Goal: Ask a question

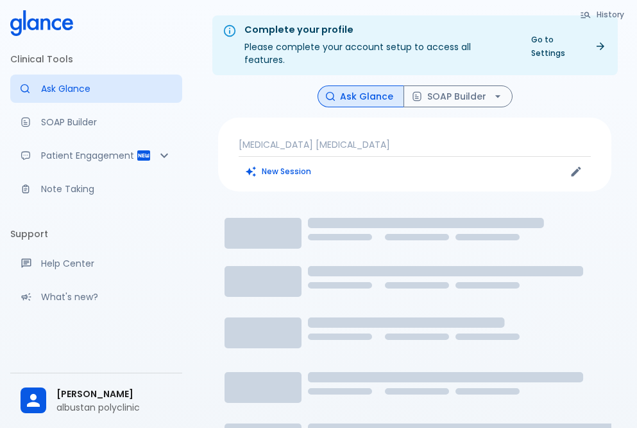
click at [332, 138] on p "[MEDICAL_DATA] [MEDICAL_DATA]" at bounding box center [415, 144] width 352 height 13
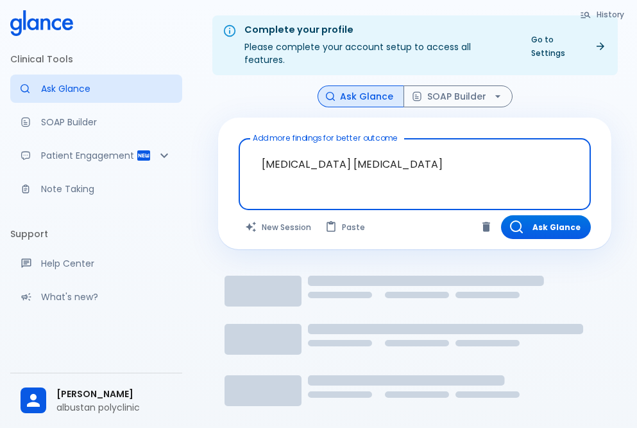
drag, startPoint x: 373, startPoint y: 153, endPoint x: 239, endPoint y: 135, distance: 135.5
click at [239, 138] on div "[MEDICAL_DATA] [MEDICAL_DATA] x Add more findings for better outcome" at bounding box center [415, 174] width 352 height 72
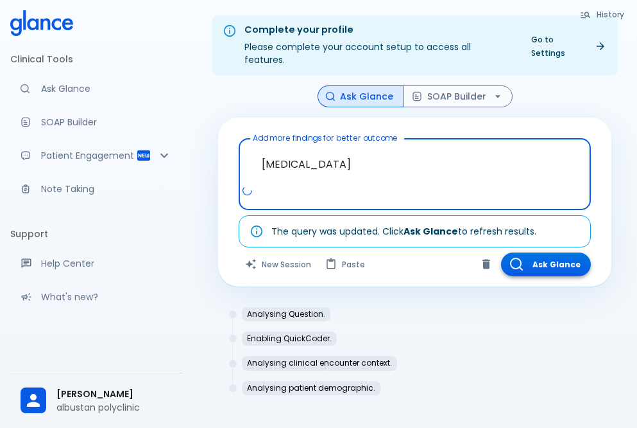
type textarea "[MEDICAL_DATA]"
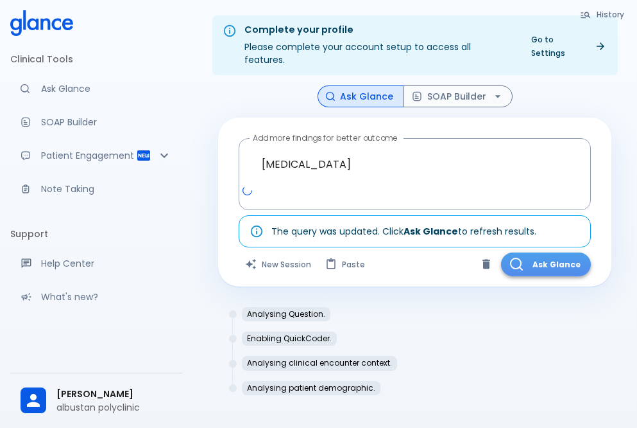
click at [546, 255] on button "Ask Glance" at bounding box center [546, 264] width 90 height 24
